Goal: Task Accomplishment & Management: Use online tool/utility

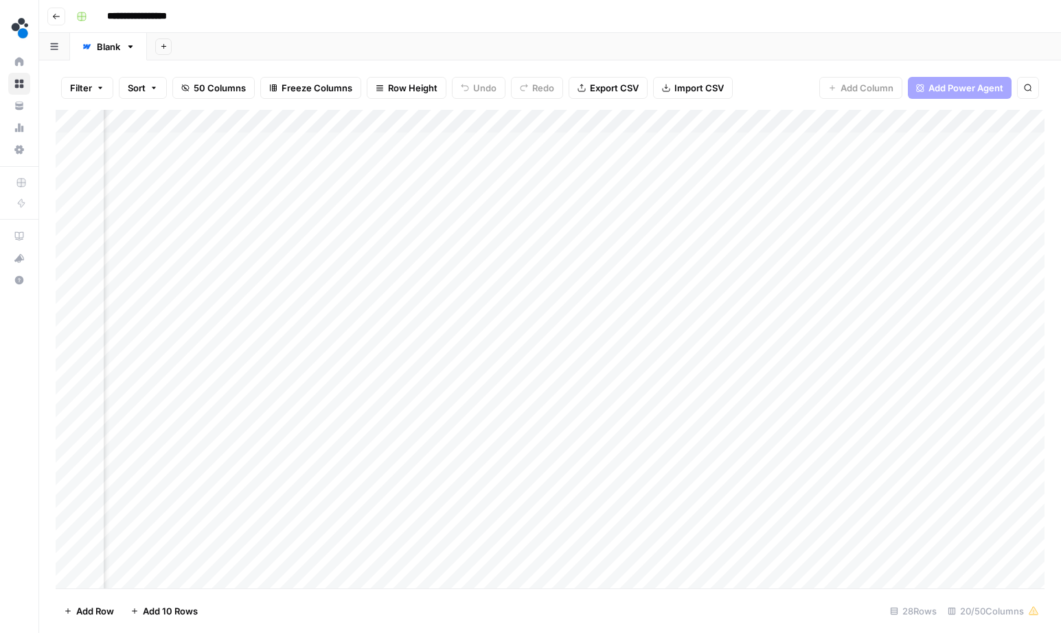
scroll to position [0, 1623]
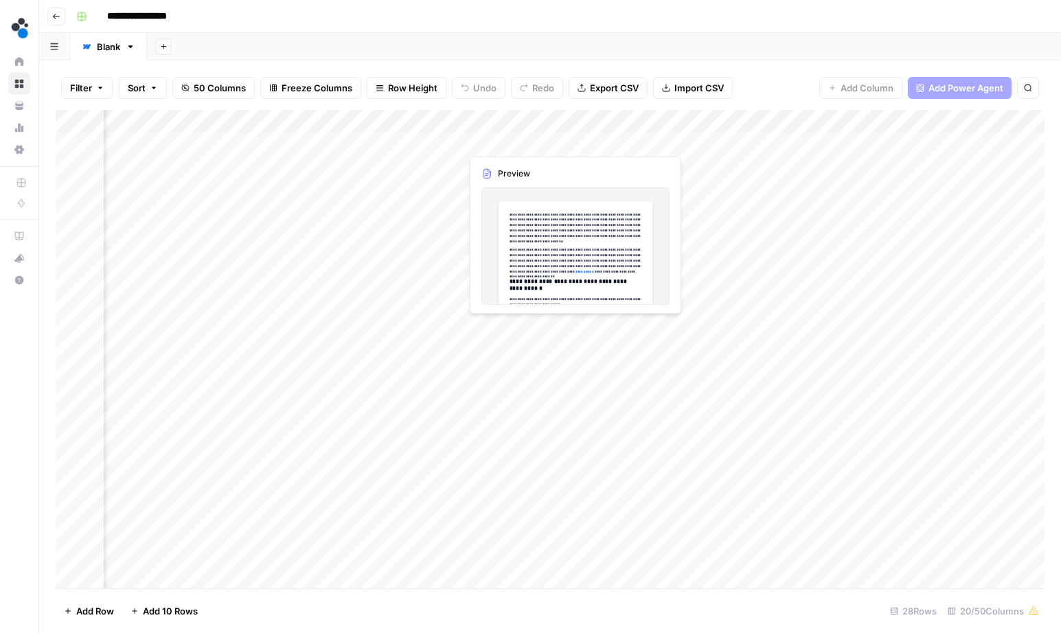
click at [517, 144] on div "Add Column" at bounding box center [550, 351] width 989 height 482
click at [519, 140] on div "Add Column" at bounding box center [550, 351] width 989 height 482
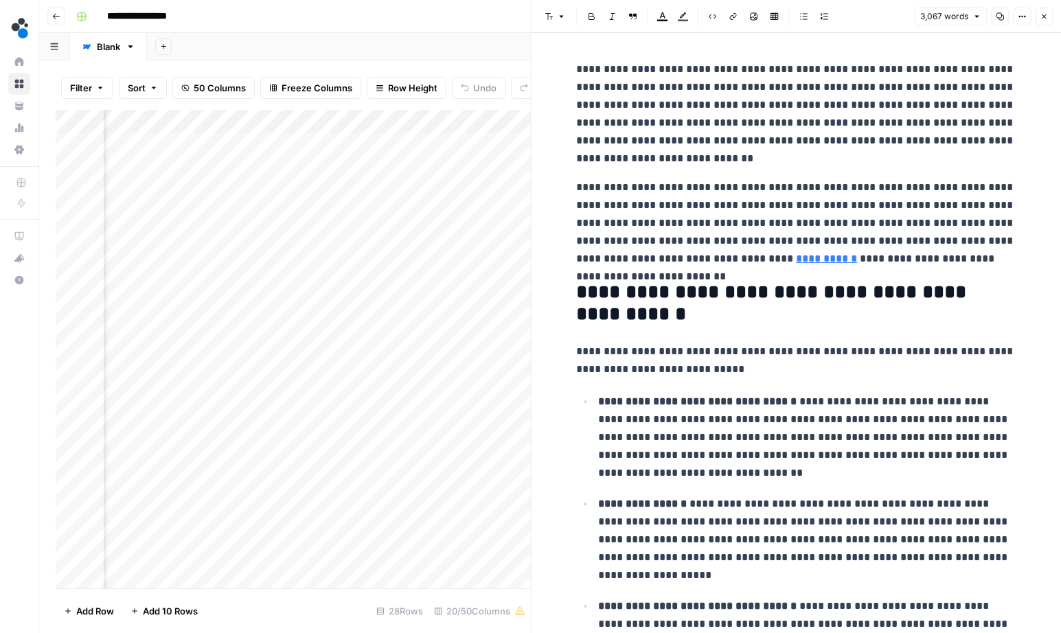
click at [1042, 16] on icon "button" at bounding box center [1044, 16] width 8 height 8
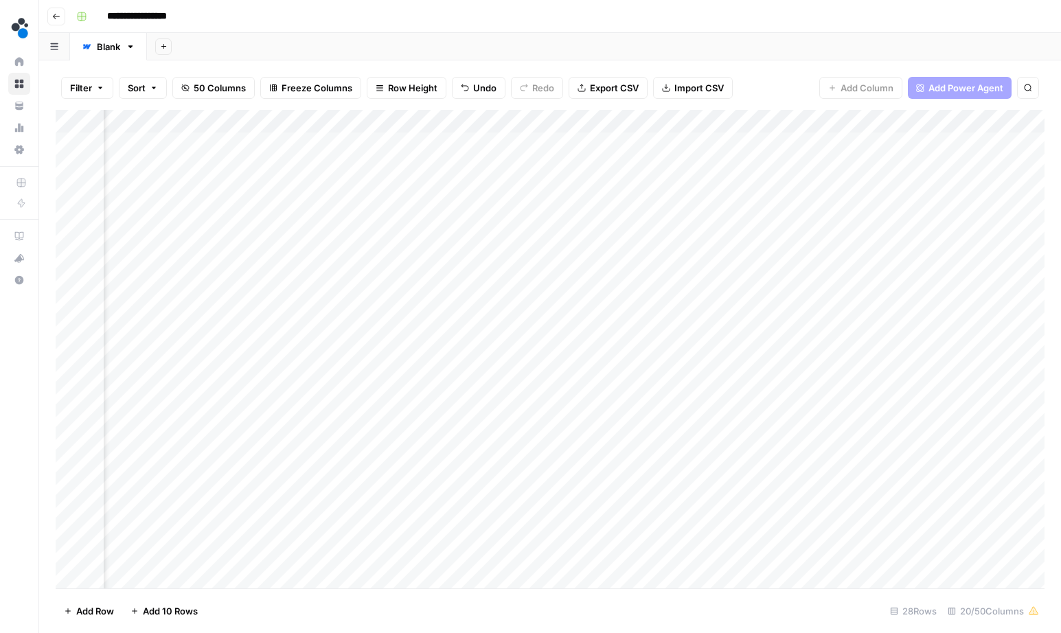
scroll to position [0, 1096]
click at [362, 139] on div "Add Column" at bounding box center [550, 351] width 989 height 482
click at [358, 179] on div "Add Column" at bounding box center [550, 351] width 989 height 482
click at [348, 163] on div "Add Column" at bounding box center [550, 351] width 989 height 482
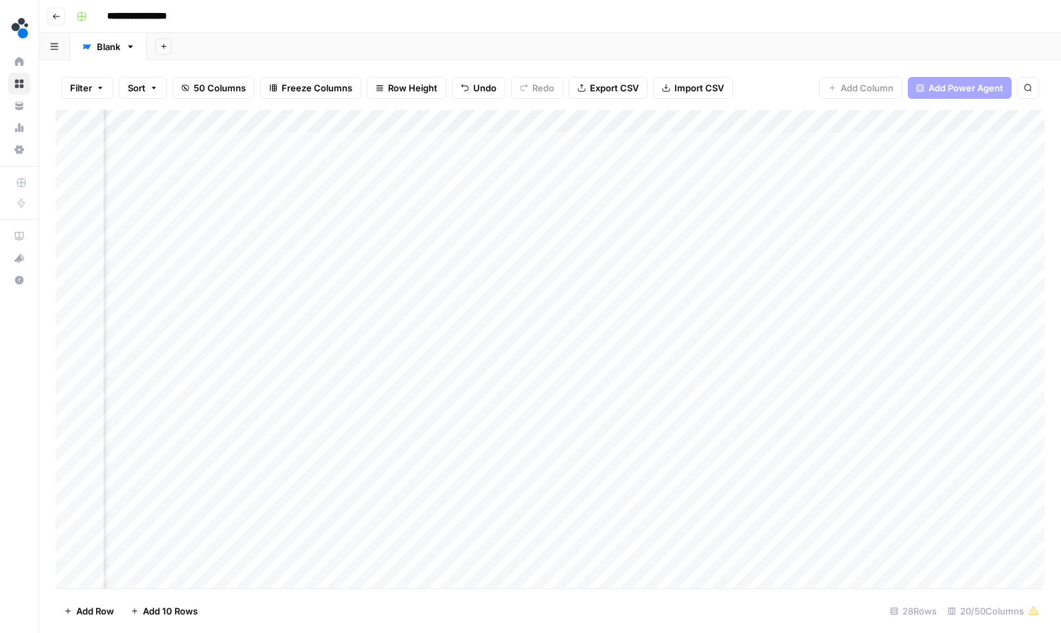
click at [348, 163] on div "Add Column" at bounding box center [550, 351] width 989 height 482
click at [377, 205] on div "Add Column" at bounding box center [550, 351] width 989 height 482
click at [376, 185] on div "Add Column" at bounding box center [550, 351] width 989 height 482
click at [373, 182] on div "Add Column" at bounding box center [550, 351] width 989 height 482
click at [373, 182] on textarea "**********" at bounding box center [416, 188] width 236 height 19
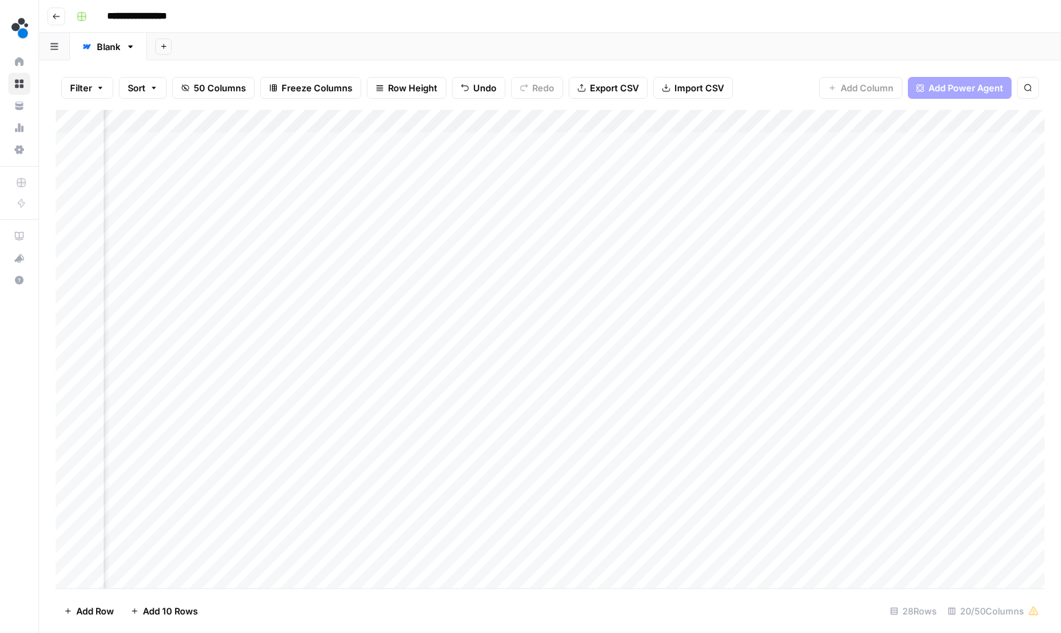
click at [608, 211] on div "Add Column" at bounding box center [550, 351] width 989 height 482
click at [344, 236] on div "Add Column" at bounding box center [550, 351] width 989 height 482
click at [344, 265] on div "Add Column" at bounding box center [550, 351] width 989 height 482
click at [356, 276] on div "Add Column" at bounding box center [550, 351] width 989 height 482
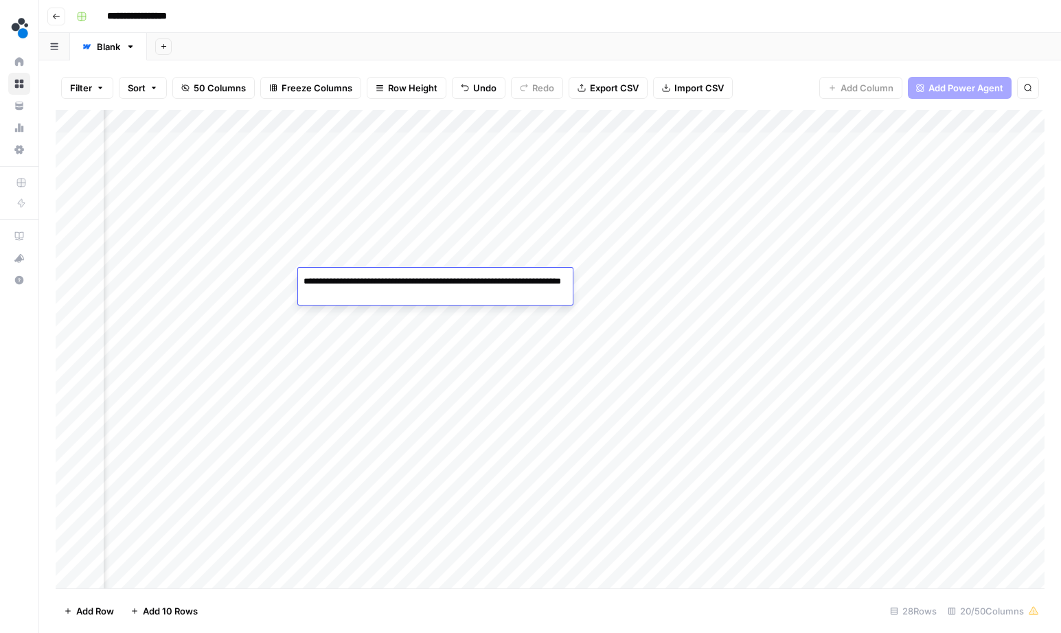
click at [322, 331] on div "Add Column" at bounding box center [550, 351] width 989 height 482
click at [328, 284] on div "Add Column" at bounding box center [550, 351] width 989 height 482
click at [387, 348] on div "Add Column" at bounding box center [550, 351] width 989 height 482
